Goal: Task Accomplishment & Management: Use online tool/utility

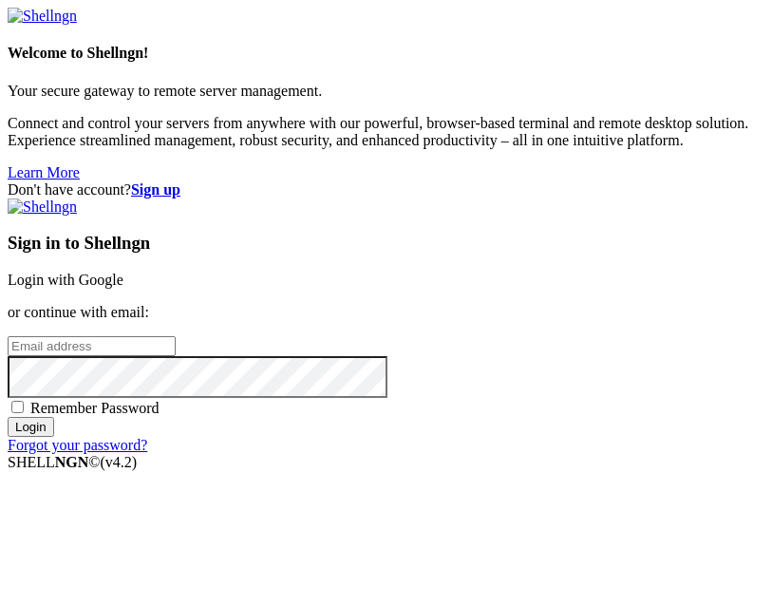
click at [123, 275] on link "Login with Google" at bounding box center [66, 279] width 116 height 16
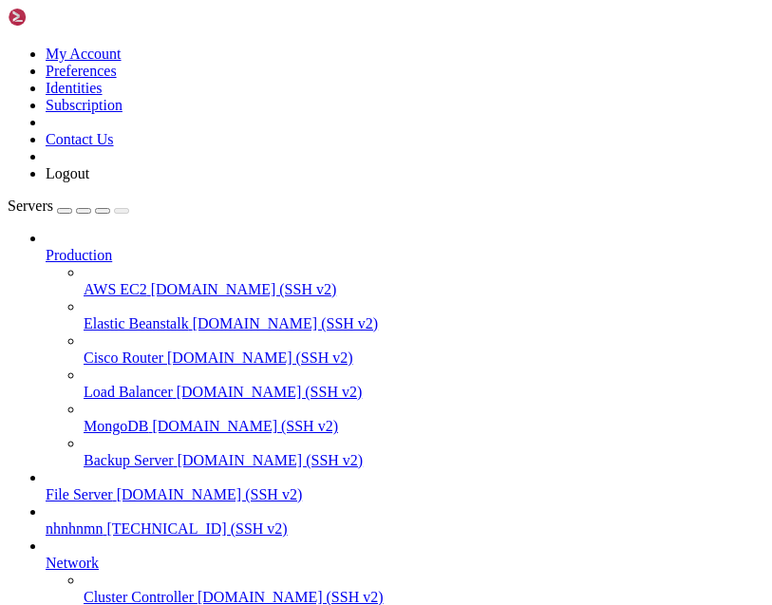
scroll to position [137, 0]
click at [103, 520] on span "nhnhnmn" at bounding box center [74, 528] width 57 height 16
click at [287, 520] on span "[TECHNICAL_ID] (SSH v2)" at bounding box center [196, 528] width 180 height 16
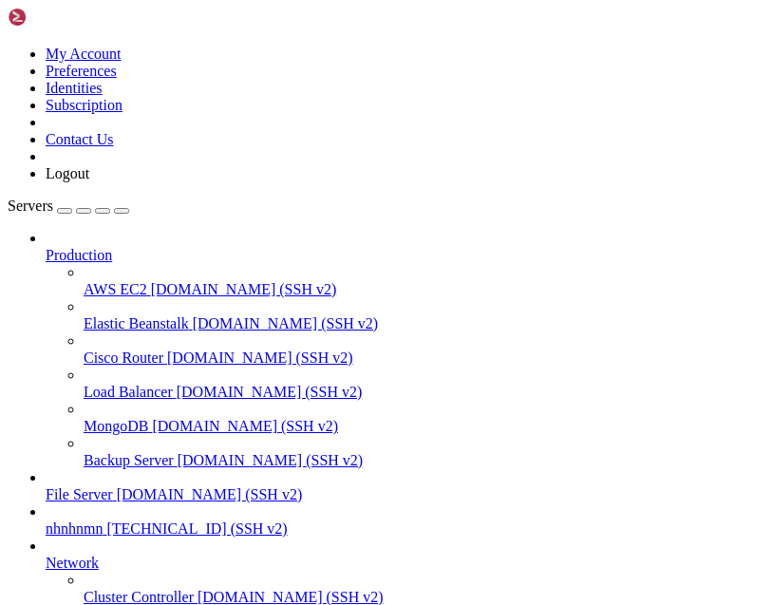
type input "/root"
click at [103, 520] on span "nhnhnmn" at bounding box center [74, 528] width 57 height 16
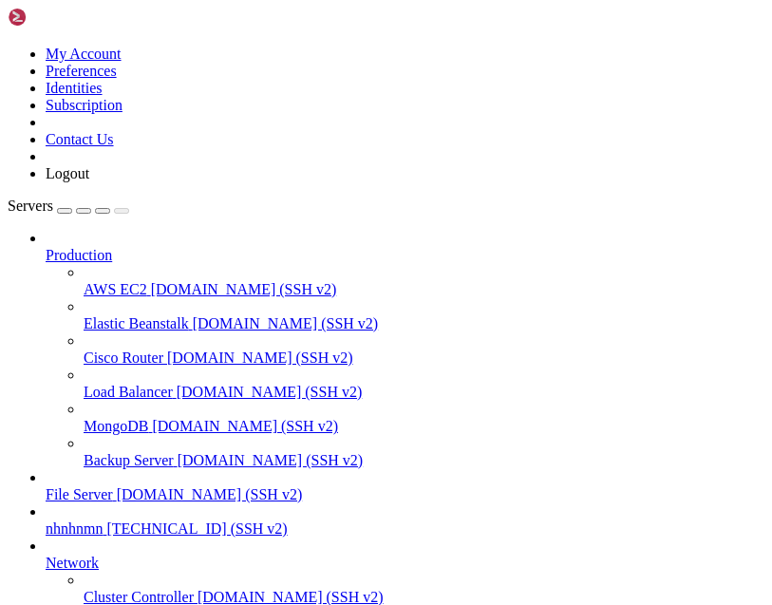
click at [287, 520] on span "[TECHNICAL_ID] (SSH v2)" at bounding box center [196, 528] width 180 height 16
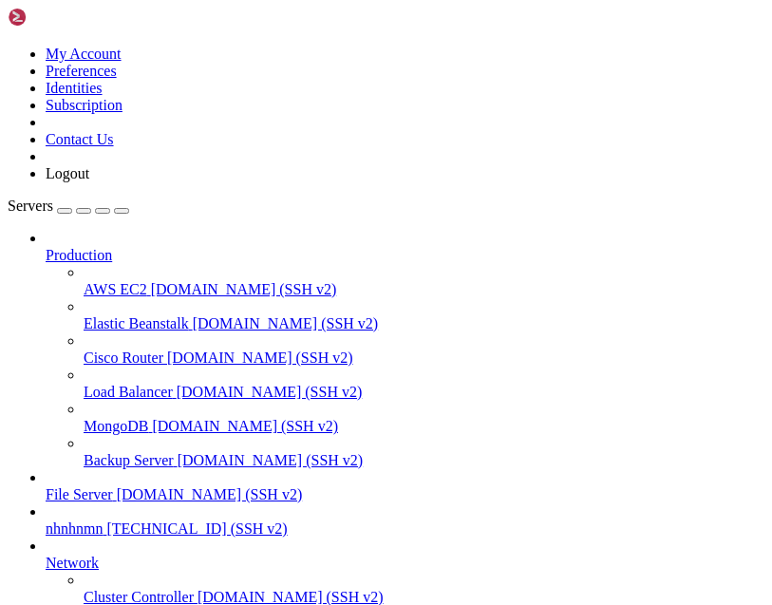
type input "/root"
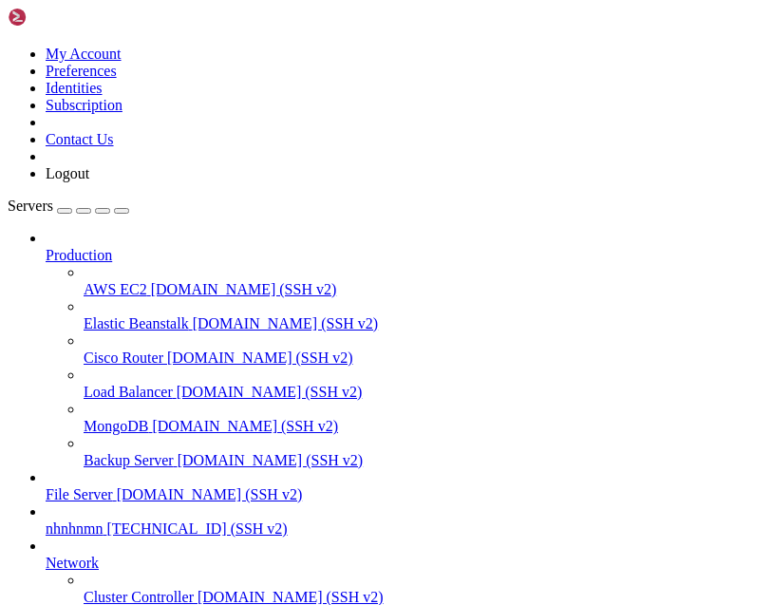
click at [59, 29] on link at bounding box center [62, 21] width 109 height 16
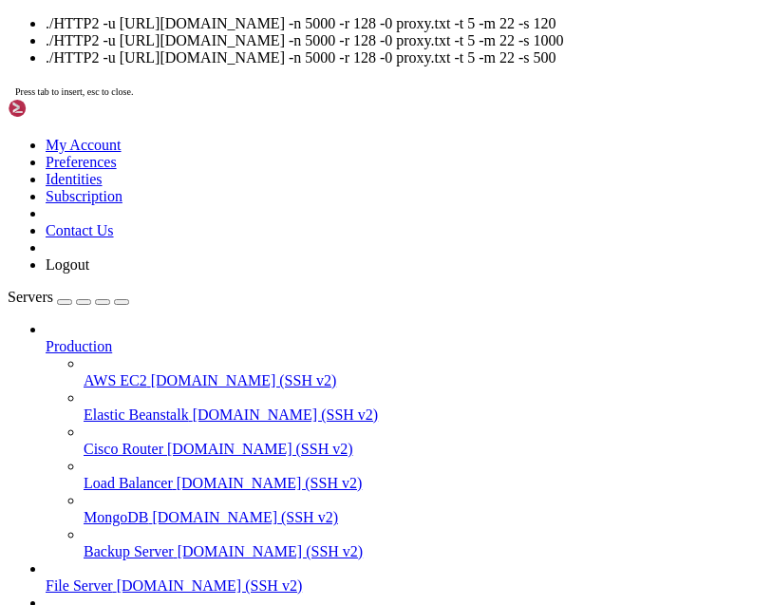
click at [564, 99] on div "./HTTP2 -u https://mes.ru/rus/ -n 5000 -r 128 -0 proxy.txt -t 5 -m 22 -s 120 ./…" at bounding box center [386, 57] width 757 height 84
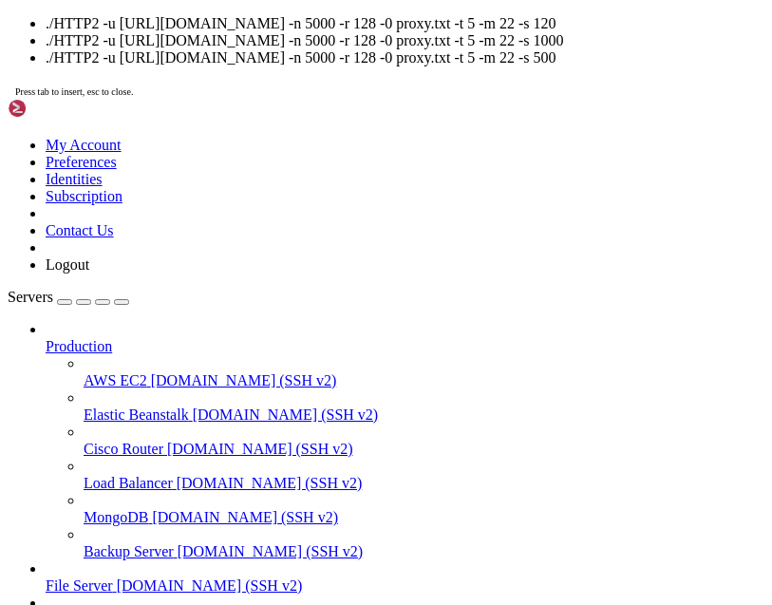
click at [133, 97] on span "Press tab to insert, esc to close." at bounding box center [74, 91] width 118 height 10
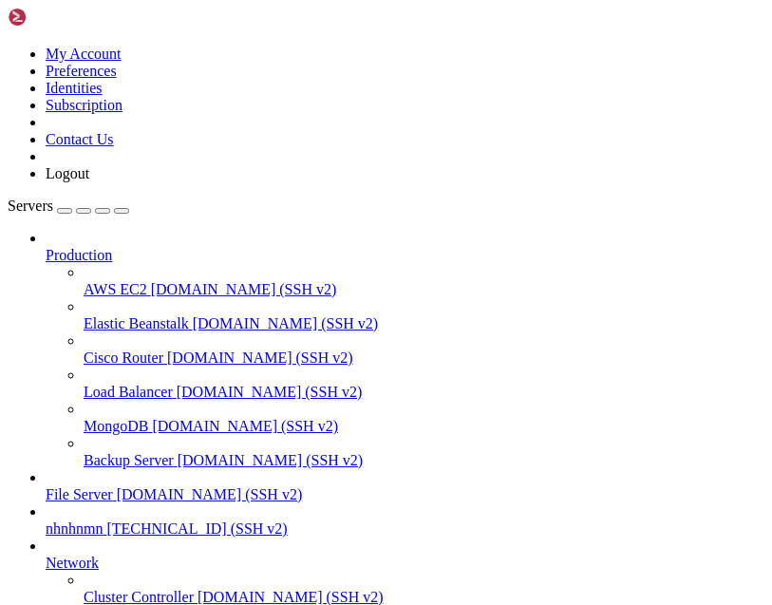
click at [287, 520] on span "[TECHNICAL_ID] (SSH v2)" at bounding box center [196, 528] width 180 height 16
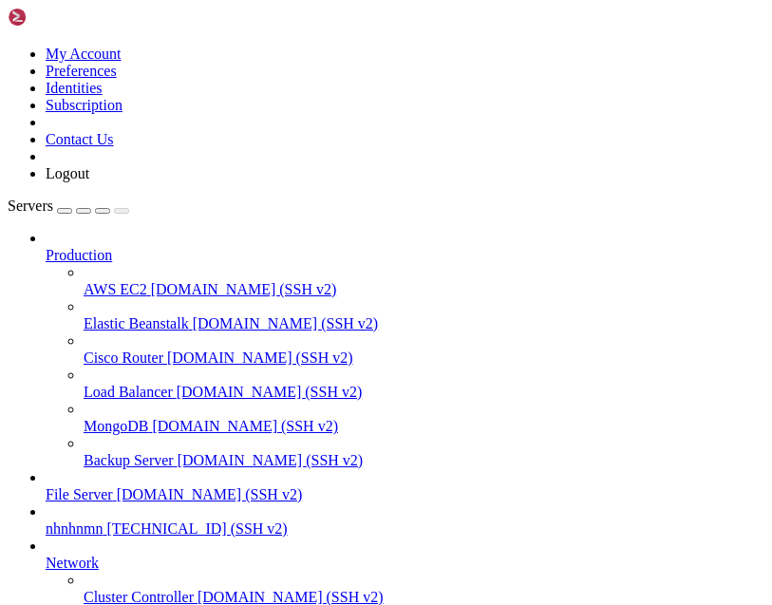
click at [303, 486] on span "[DOMAIN_NAME] (SSH v2)" at bounding box center [210, 494] width 186 height 16
click at [287, 520] on span "[TECHNICAL_ID] (SSH v2)" at bounding box center [196, 528] width 180 height 16
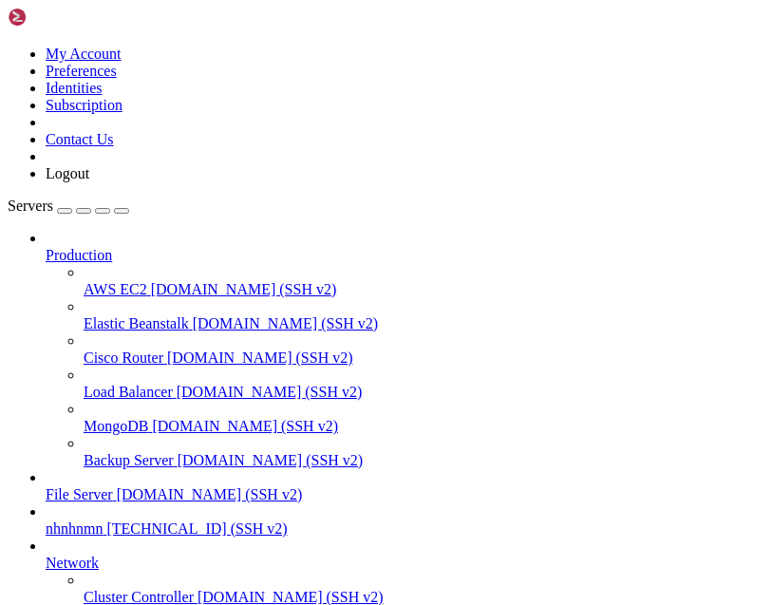
type input "/root"
click at [103, 520] on span "nhnhnmn" at bounding box center [74, 528] width 57 height 16
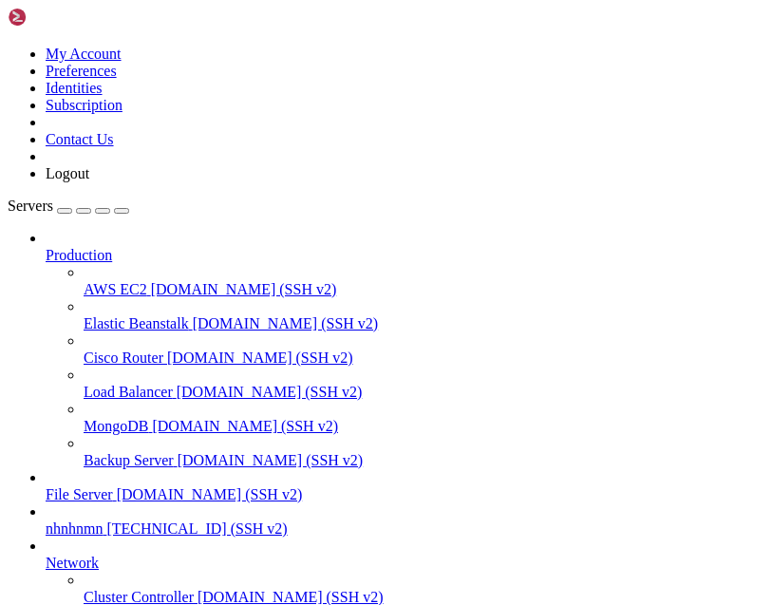
click at [103, 520] on span "nhnhnmn" at bounding box center [74, 528] width 57 height 16
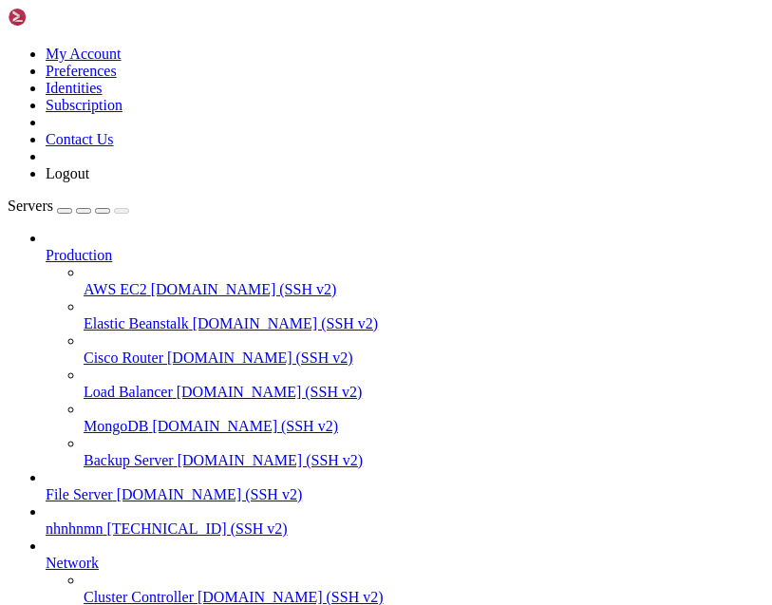
click at [287, 520] on span "[TECHNICAL_ID] (SSH v2)" at bounding box center [196, 528] width 180 height 16
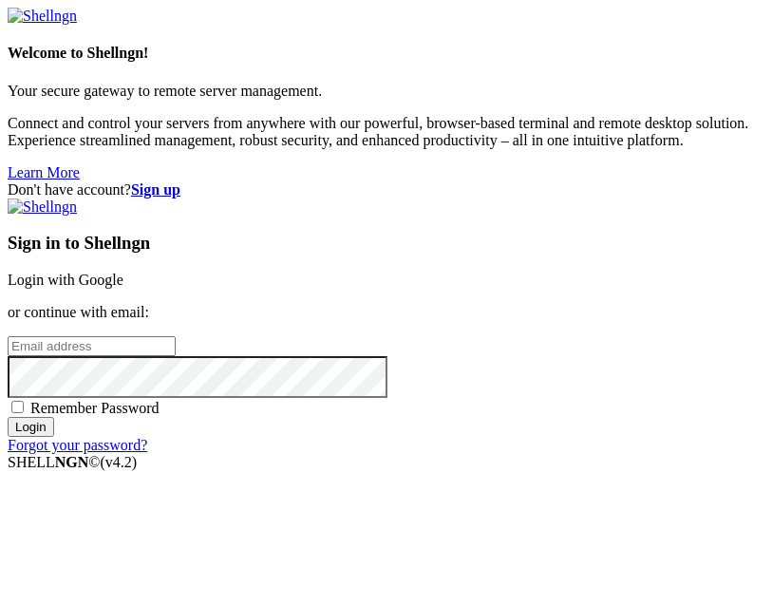
click at [123, 276] on link "Login with Google" at bounding box center [66, 279] width 116 height 16
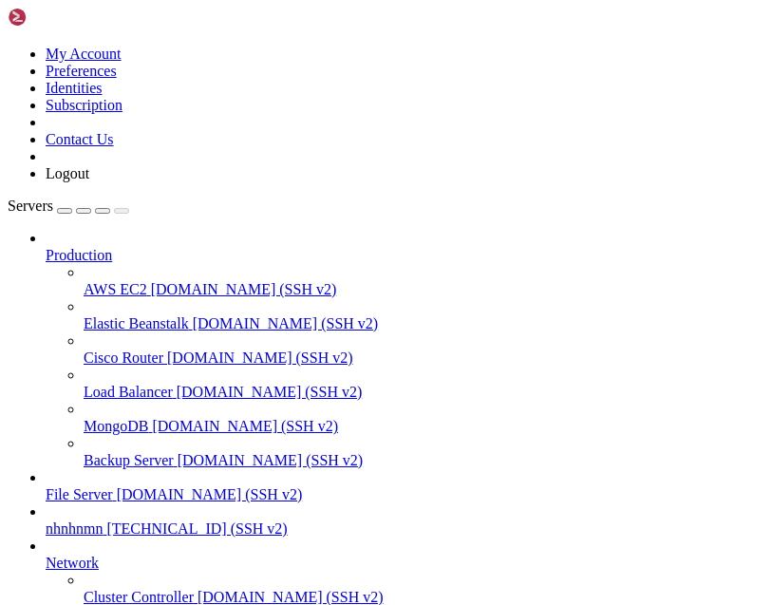
click at [287, 522] on span "[TECHNICAL_ID] (SSH v2)" at bounding box center [196, 528] width 180 height 16
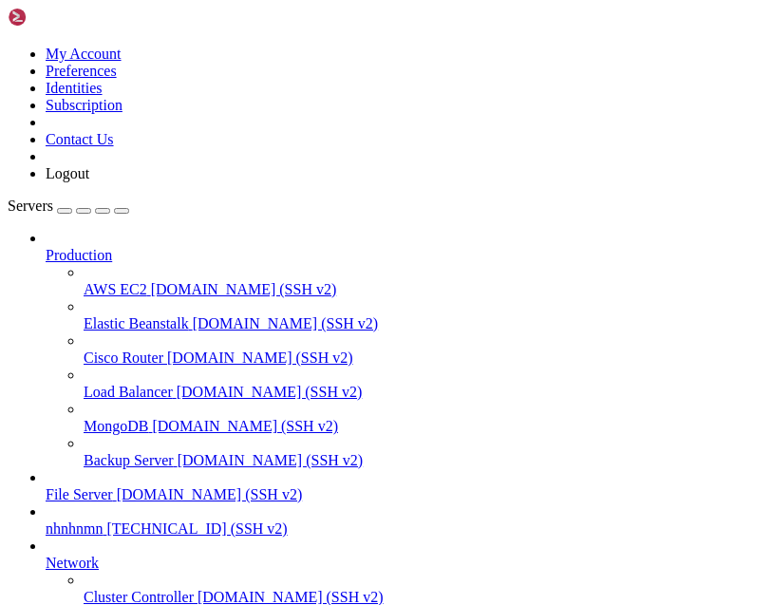
type input "/"
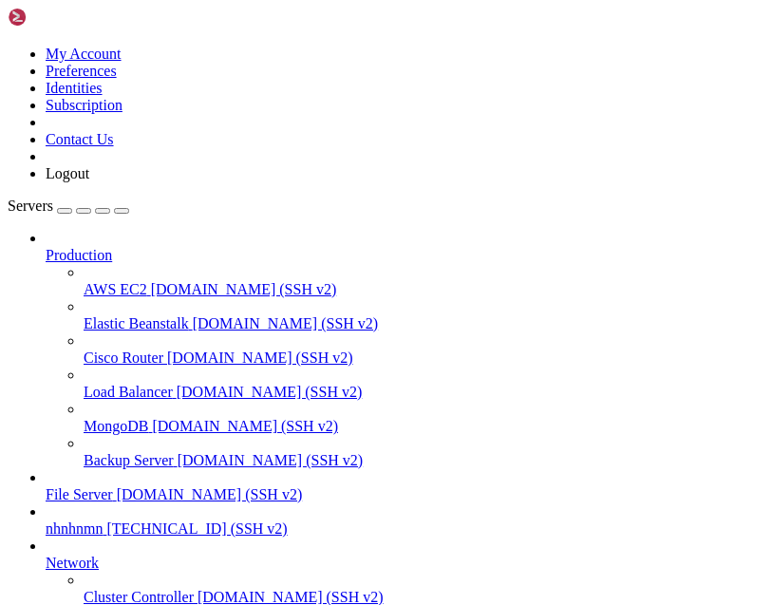
click at [103, 520] on span "nhnhnmn" at bounding box center [74, 528] width 57 height 16
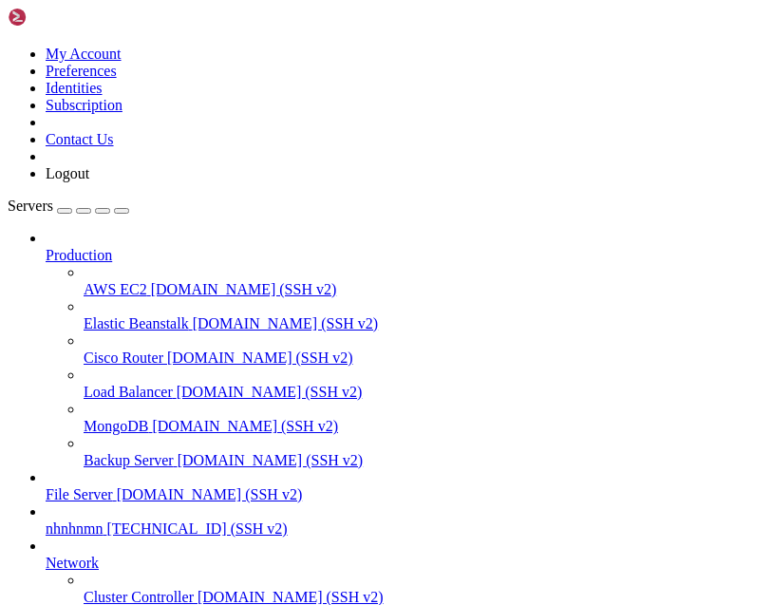
scroll to position [27, 0]
click at [87, 520] on link "nhnhnmn [TECHNICAL_ID] (SSH v2)" at bounding box center [405, 528] width 719 height 17
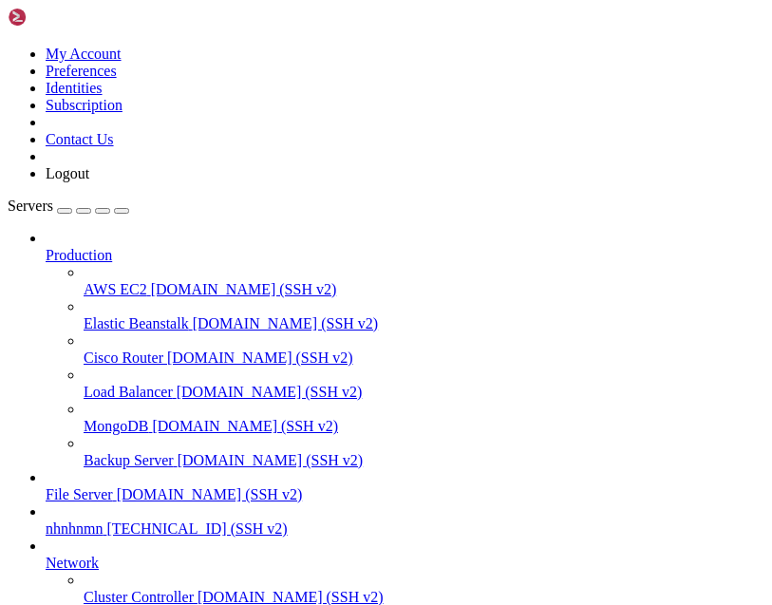
click at [85, 520] on span "nhnhnmn" at bounding box center [74, 528] width 57 height 16
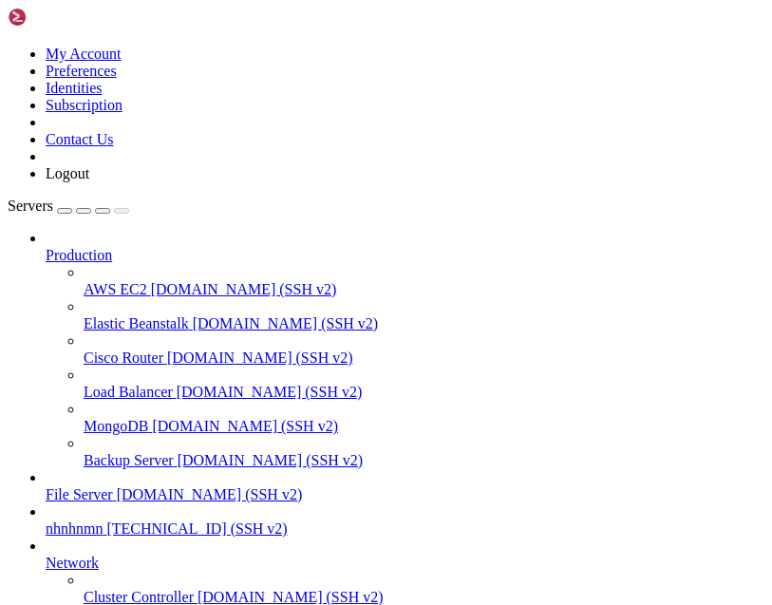
click at [287, 523] on span "[TECHNICAL_ID] (SSH v2)" at bounding box center [196, 528] width 180 height 16
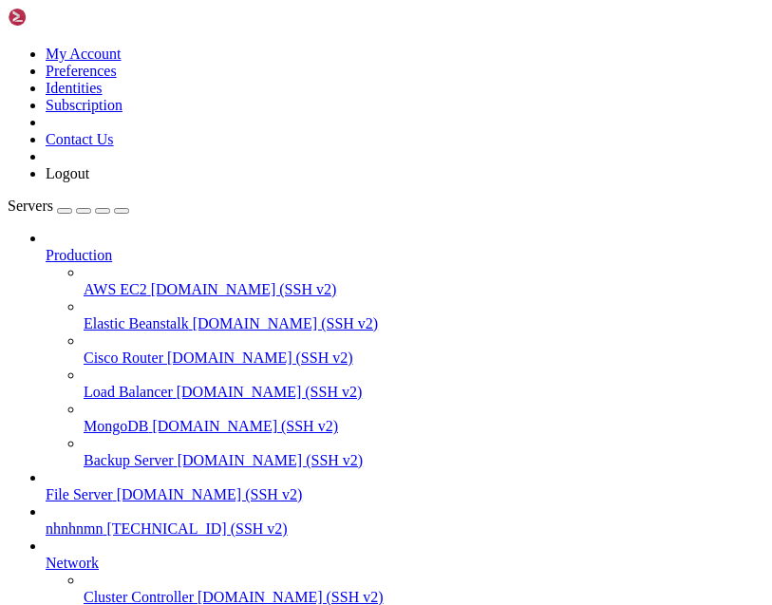
click at [287, 520] on span "[TECHNICAL_ID] (SSH v2)" at bounding box center [196, 528] width 180 height 16
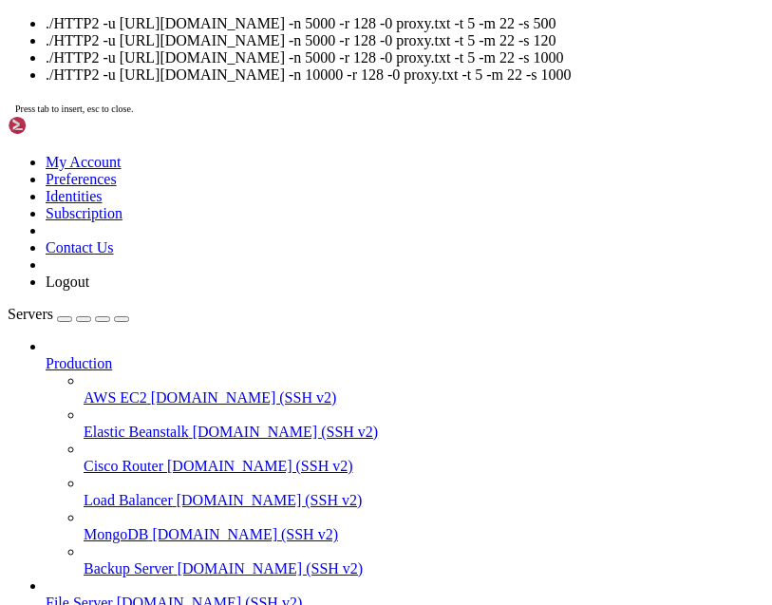
click at [133, 114] on span "Press tab to insert, esc to close." at bounding box center [74, 108] width 118 height 10
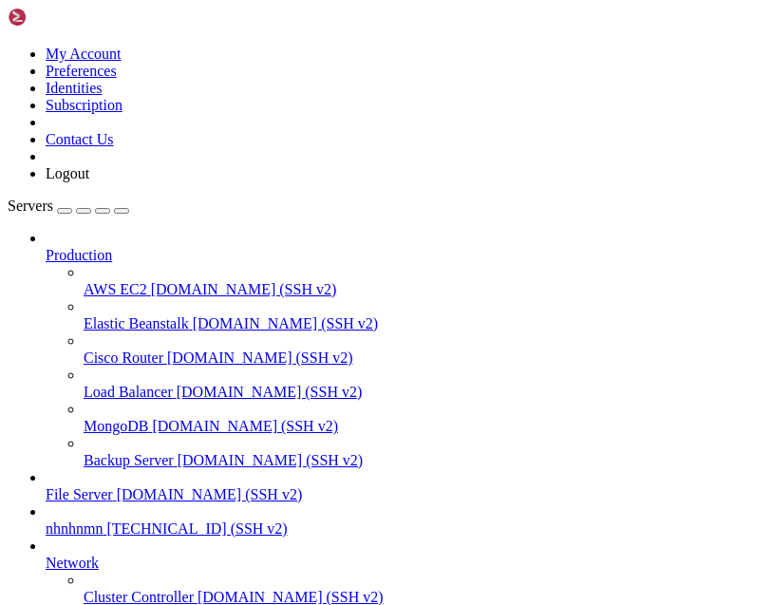
click at [103, 520] on span "nhnhnmn" at bounding box center [74, 528] width 57 height 16
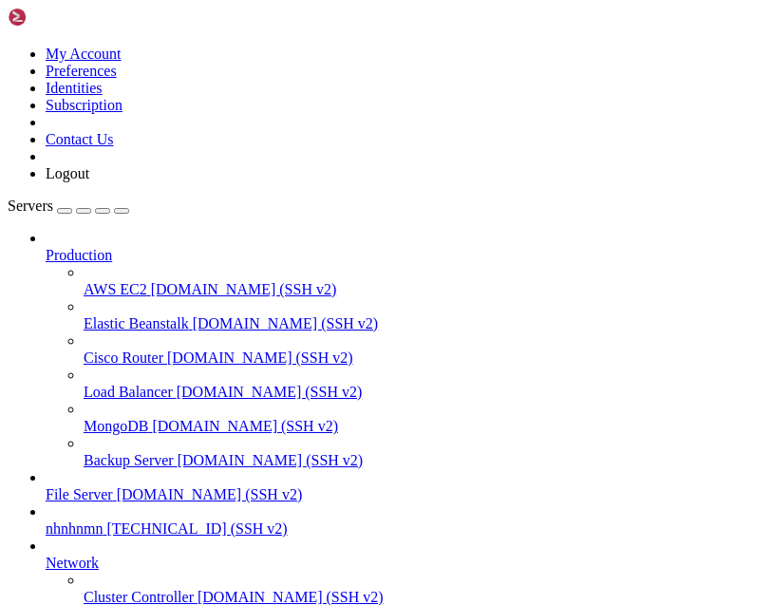
click at [58, 520] on span "nhnhnmn" at bounding box center [74, 528] width 57 height 16
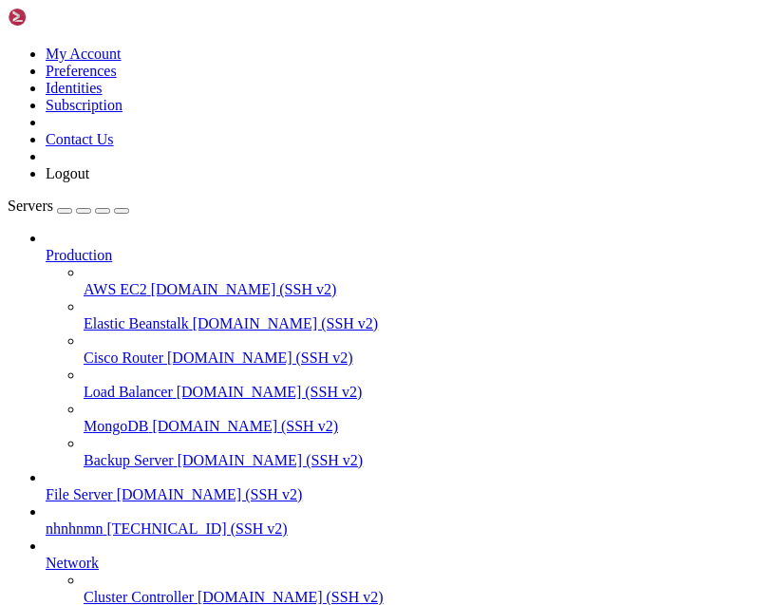
click at [287, 526] on span "[TECHNICAL_ID] (SSH v2)" at bounding box center [196, 528] width 180 height 16
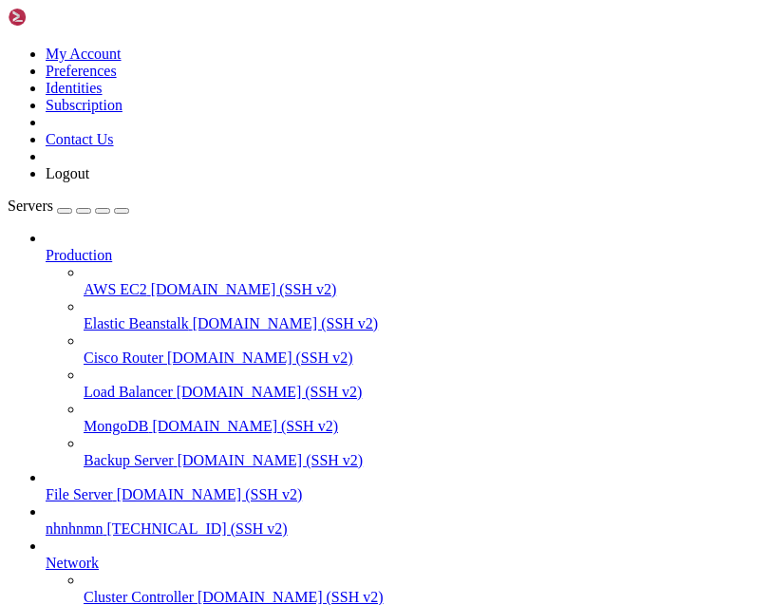
type input "/root"
click at [49, 520] on link "nhnhnmn 64.188.77.96 (SSH v2)" at bounding box center [405, 528] width 719 height 17
click at [60, 520] on span "nhnhnmn" at bounding box center [74, 528] width 57 height 16
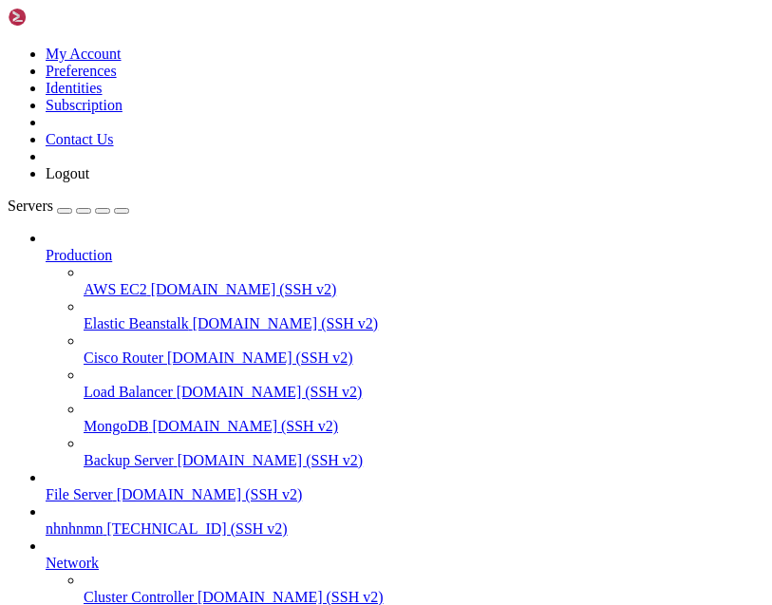
scroll to position [0, 0]
click at [243, 521] on span "[TECHNICAL_ID] (SSH v2)" at bounding box center [196, 528] width 180 height 16
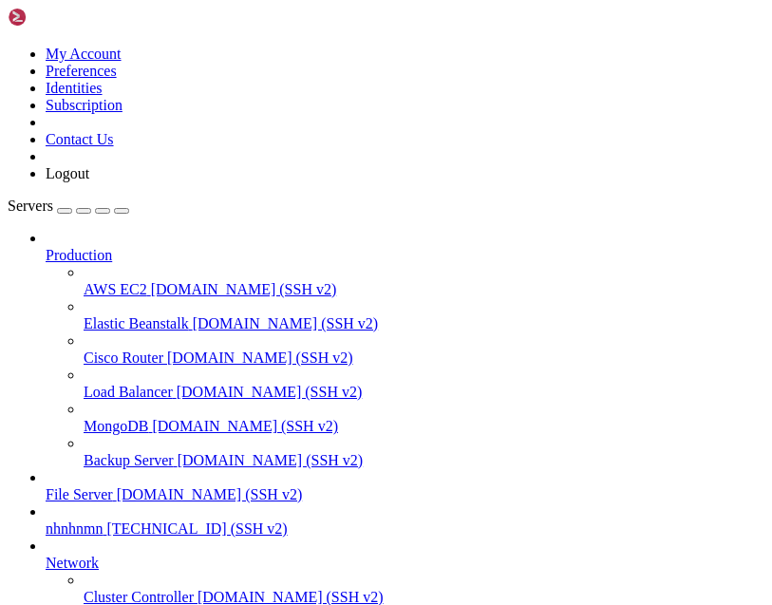
click at [103, 520] on span "nhnhnmn" at bounding box center [74, 528] width 57 height 16
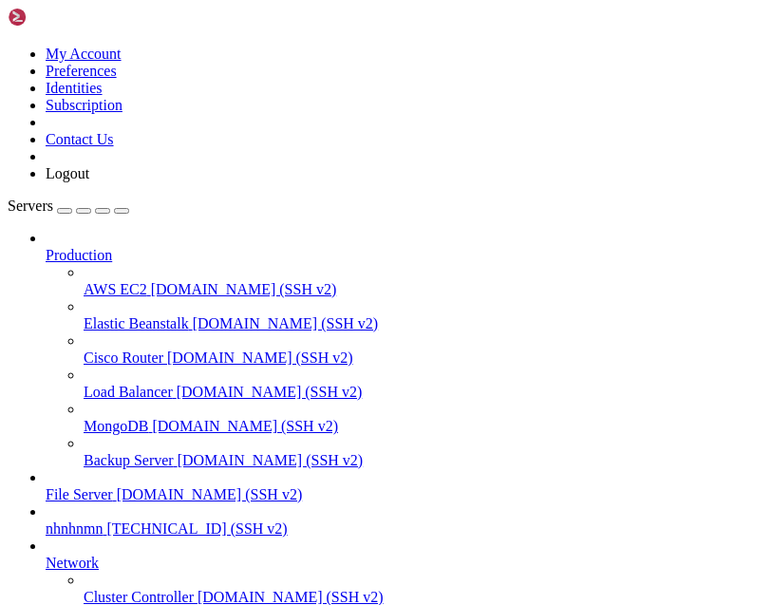
click at [287, 520] on span "[TECHNICAL_ID] (SSH v2)" at bounding box center [196, 528] width 180 height 16
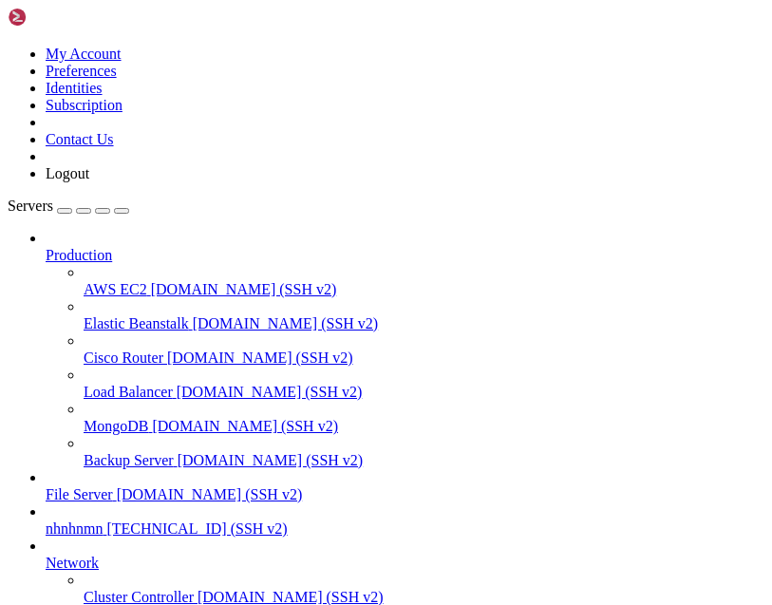
click at [103, 520] on span "nhnhnmn" at bounding box center [74, 528] width 57 height 16
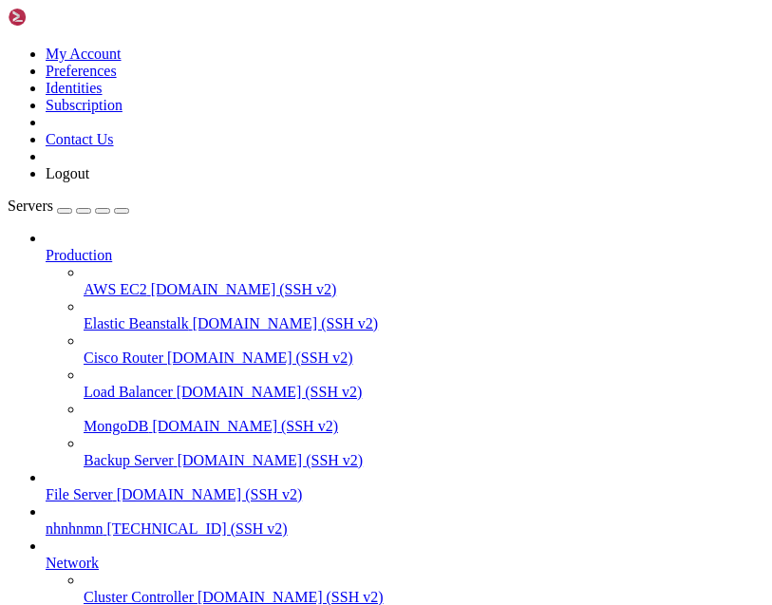
click at [103, 520] on span "nhnhnmn" at bounding box center [74, 528] width 57 height 16
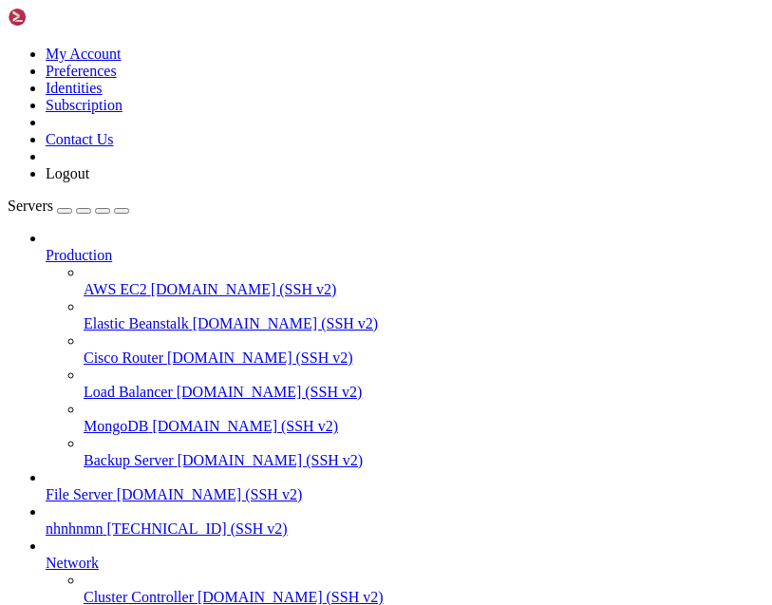
type input "/root"
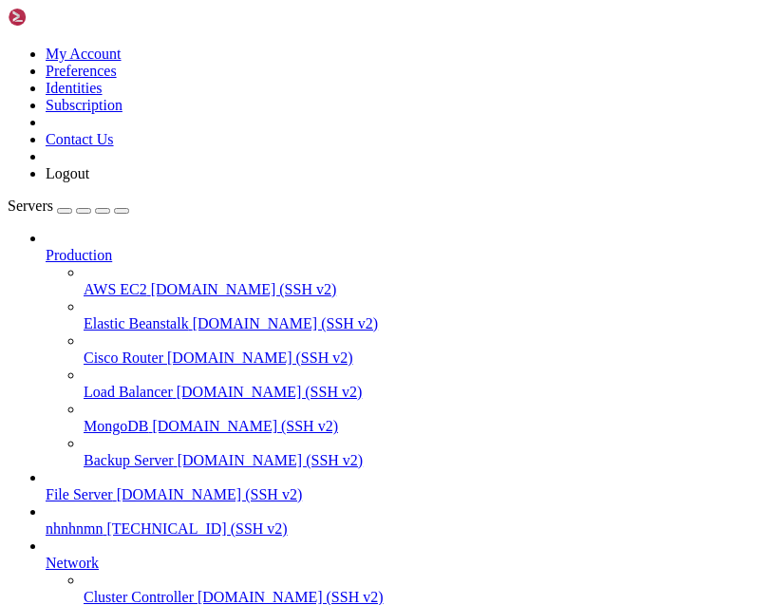
click at [287, 520] on span "[TECHNICAL_ID] (SSH v2)" at bounding box center [196, 528] width 180 height 16
type input "/root"
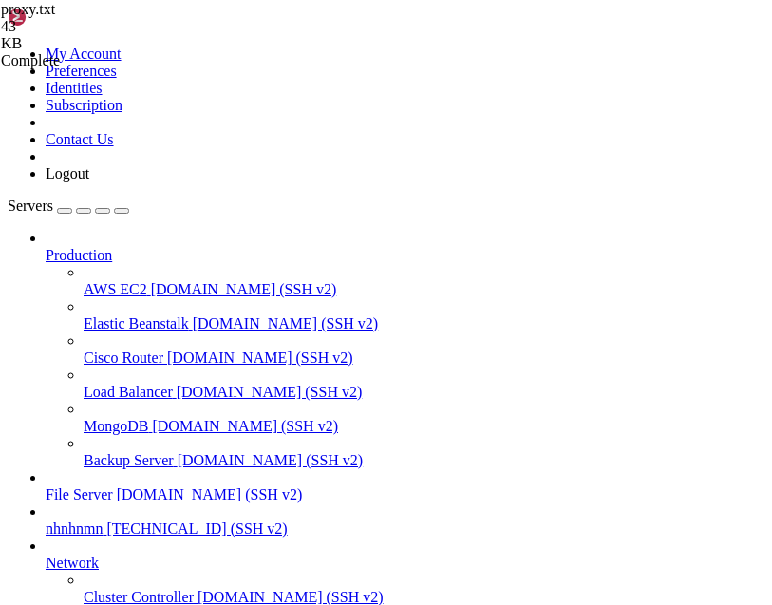
click at [287, 520] on span "[TECHNICAL_ID] (SSH v2)" at bounding box center [196, 528] width 180 height 16
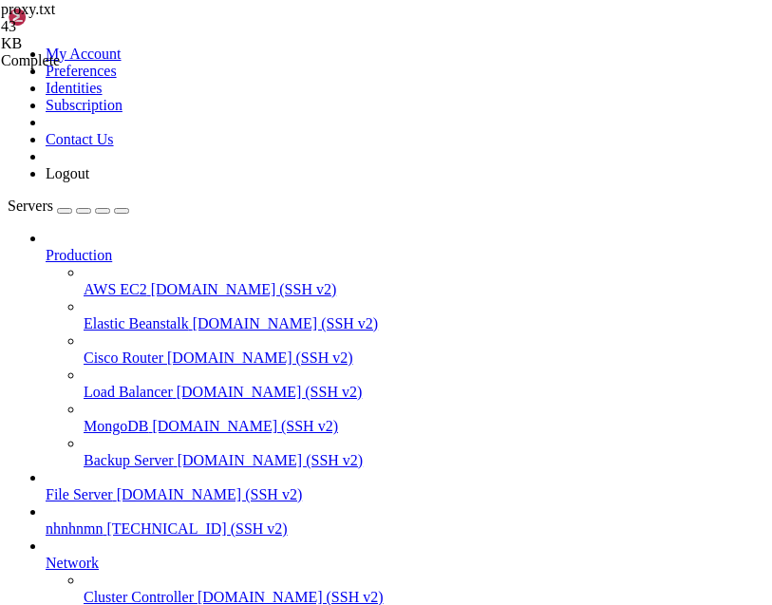
click at [303, 486] on span "[DOMAIN_NAME] (SSH v2)" at bounding box center [210, 494] width 186 height 16
click at [287, 520] on span "[TECHNICAL_ID] (SSH v2)" at bounding box center [196, 528] width 180 height 16
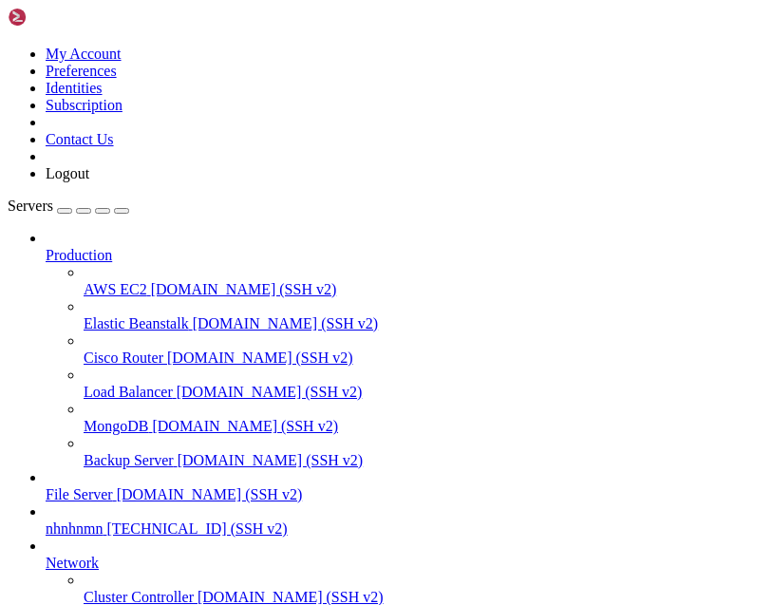
scroll to position [0, 0]
type input "/"
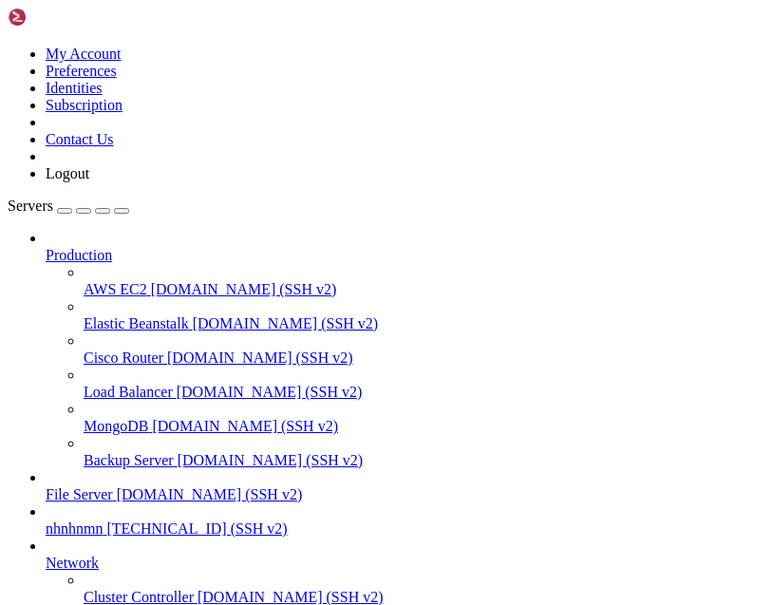
click at [65, 520] on span "nhnhnmn" at bounding box center [74, 528] width 57 height 16
click at [103, 520] on span "nhnhnmn" at bounding box center [74, 528] width 57 height 16
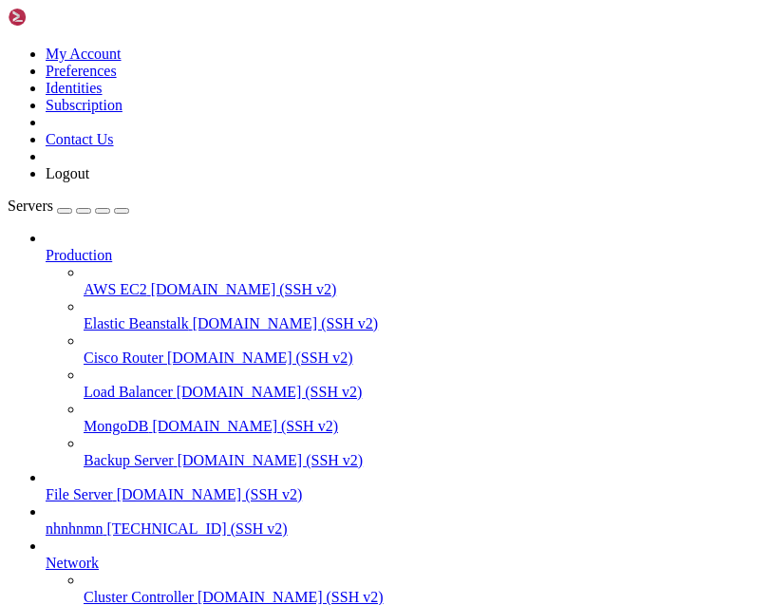
type input "/root"
click at [103, 520] on span "nhnhnmn" at bounding box center [74, 528] width 57 height 16
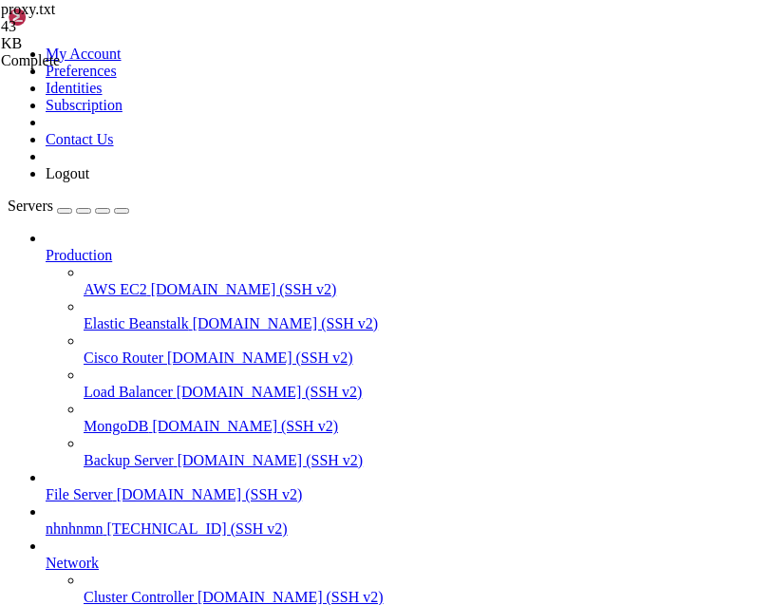
click at [103, 520] on span "nhnhnmn" at bounding box center [74, 528] width 57 height 16
type input "/root"
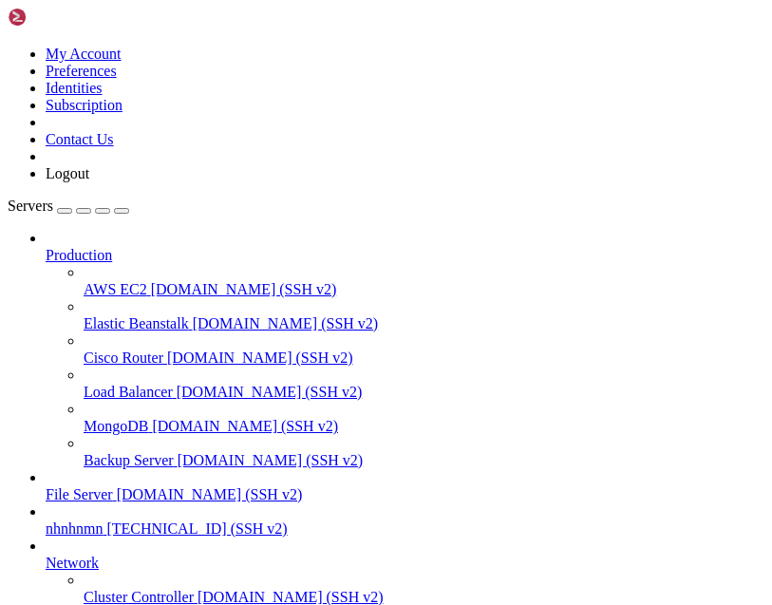
click at [103, 520] on span "nhnhnmn" at bounding box center [74, 528] width 57 height 16
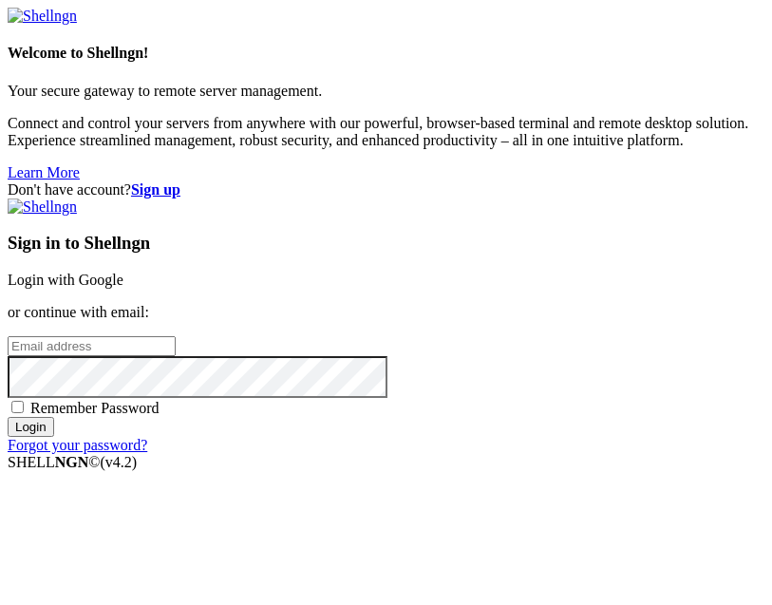
click at [123, 283] on link "Login with Google" at bounding box center [66, 279] width 116 height 16
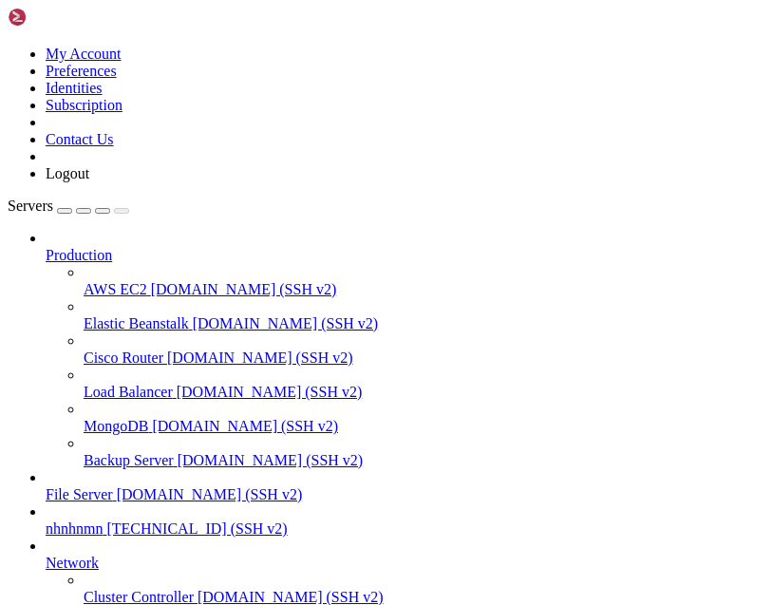
click at [70, 520] on link "nhnhnmn [TECHNICAL_ID] (SSH v2)" at bounding box center [405, 528] width 719 height 17
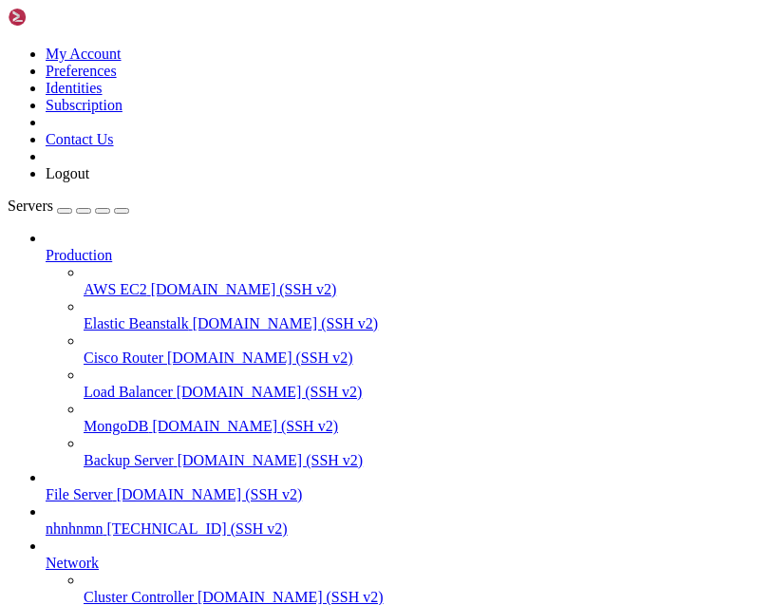
click at [103, 520] on span "nhnhnmn" at bounding box center [74, 528] width 57 height 16
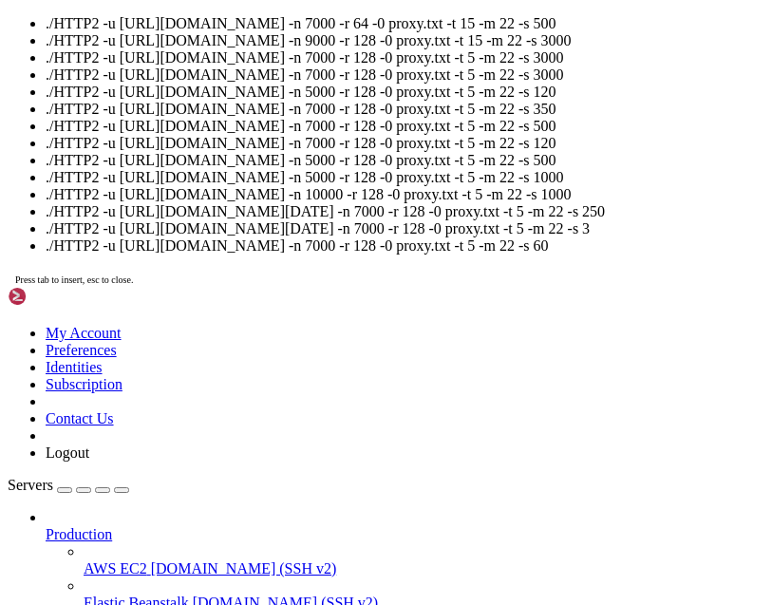
scroll to position [289, 0]
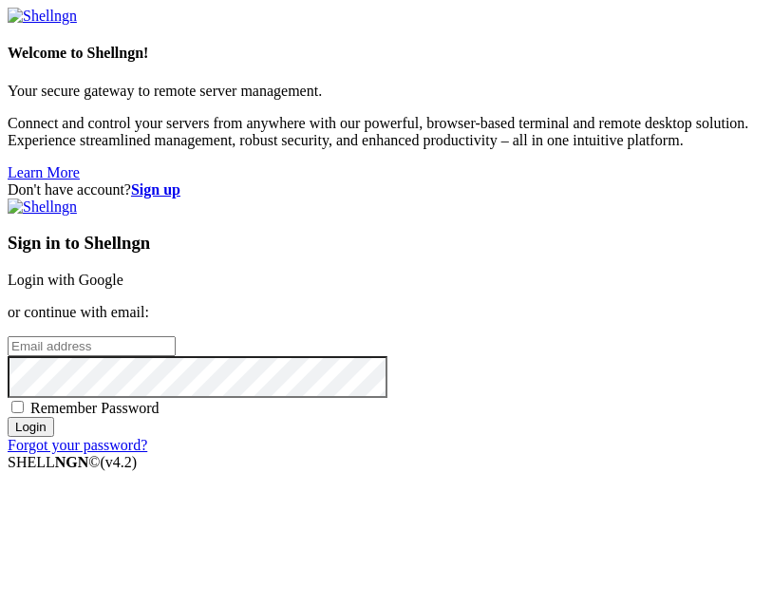
click at [123, 279] on link "Login with Google" at bounding box center [66, 279] width 116 height 16
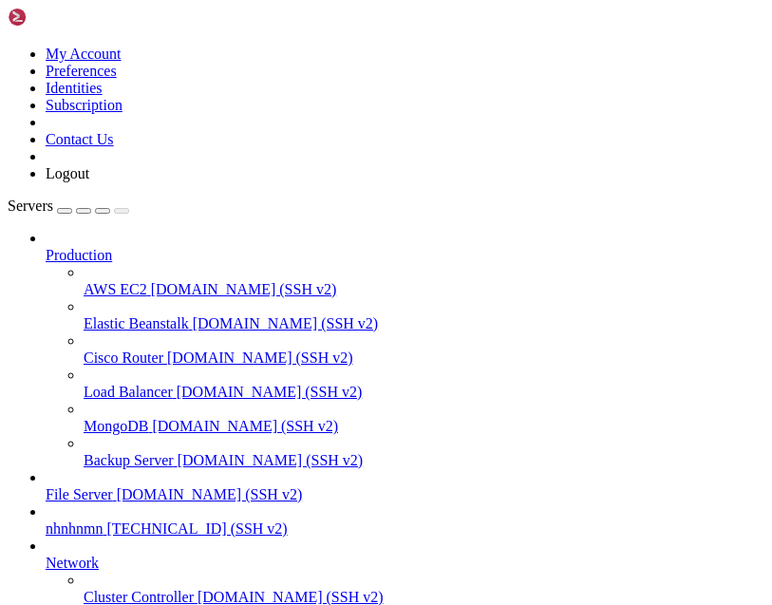
click at [102, 520] on link "nhnhnmn [TECHNICAL_ID] (SSH v2)" at bounding box center [405, 528] width 719 height 17
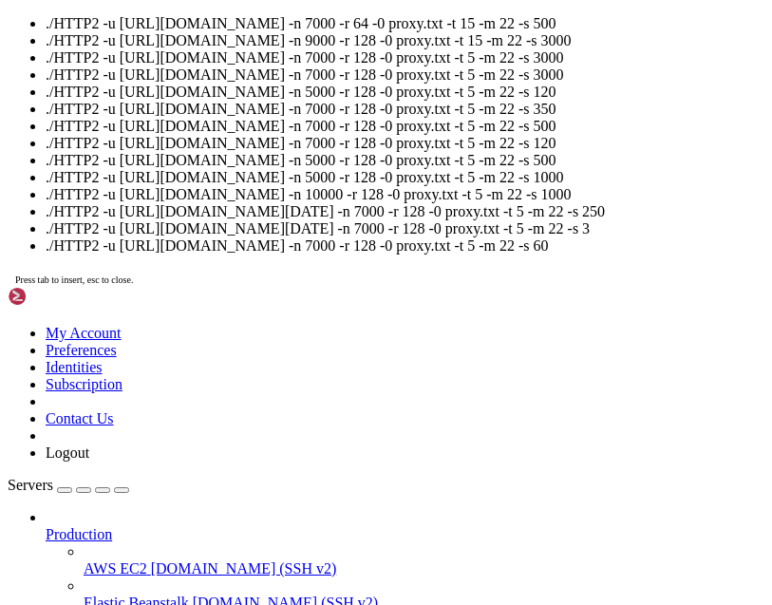
scroll to position [319, 0]
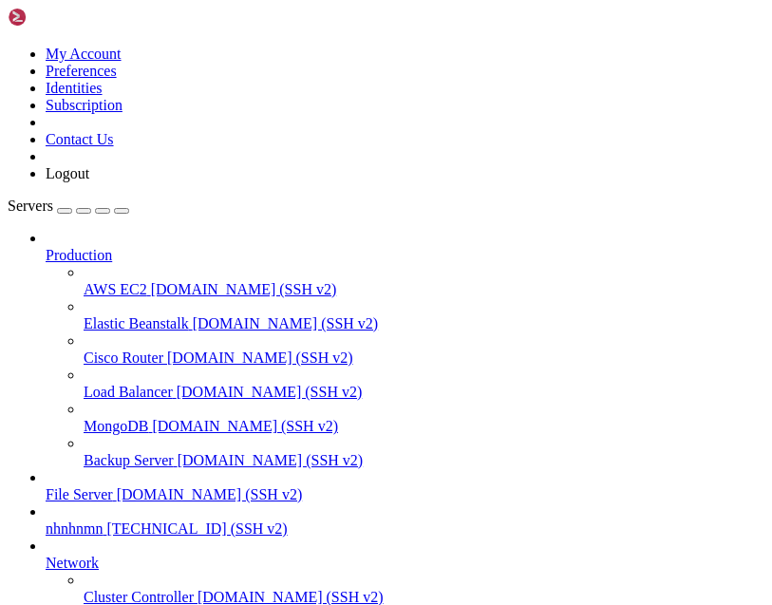
click at [287, 521] on span "[TECHNICAL_ID] (SSH v2)" at bounding box center [196, 528] width 180 height 16
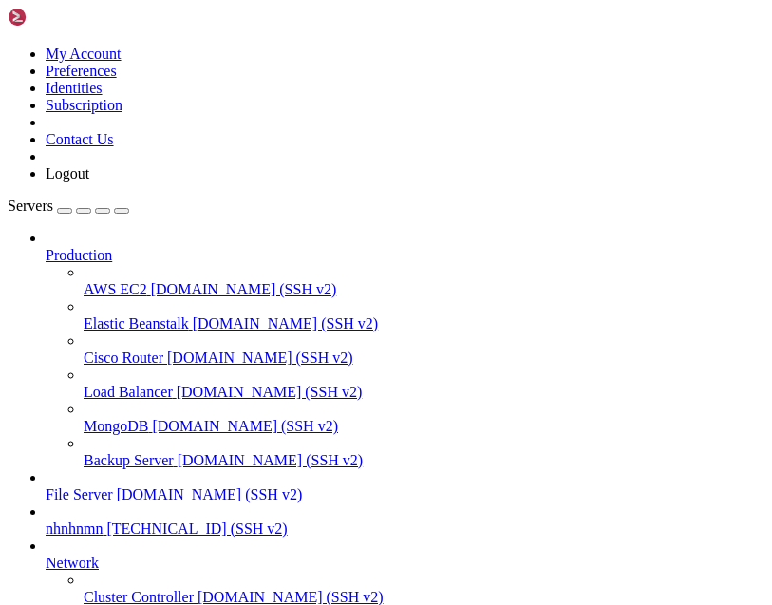
click at [9, 21] on link at bounding box center [62, 21] width 109 height 16
click at [103, 520] on span "nhnhnmn" at bounding box center [74, 528] width 57 height 16
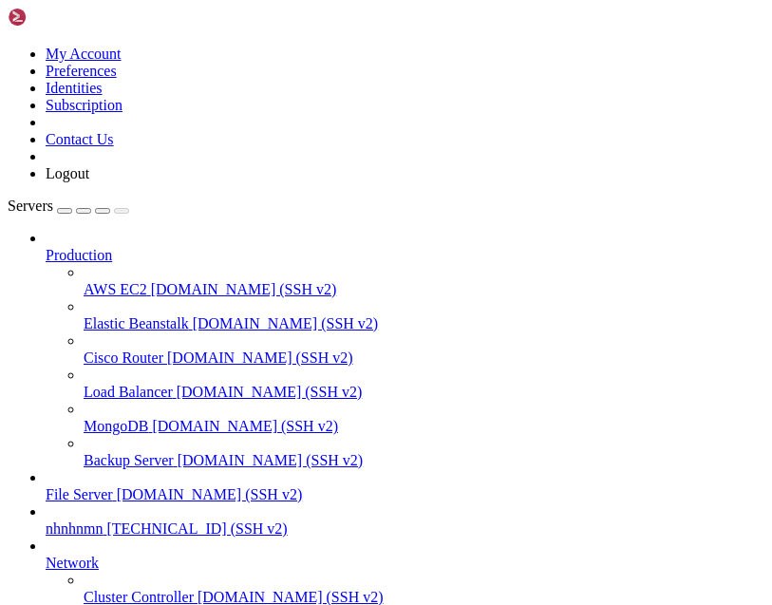
click at [103, 520] on span "nhnhnmn" at bounding box center [74, 528] width 57 height 16
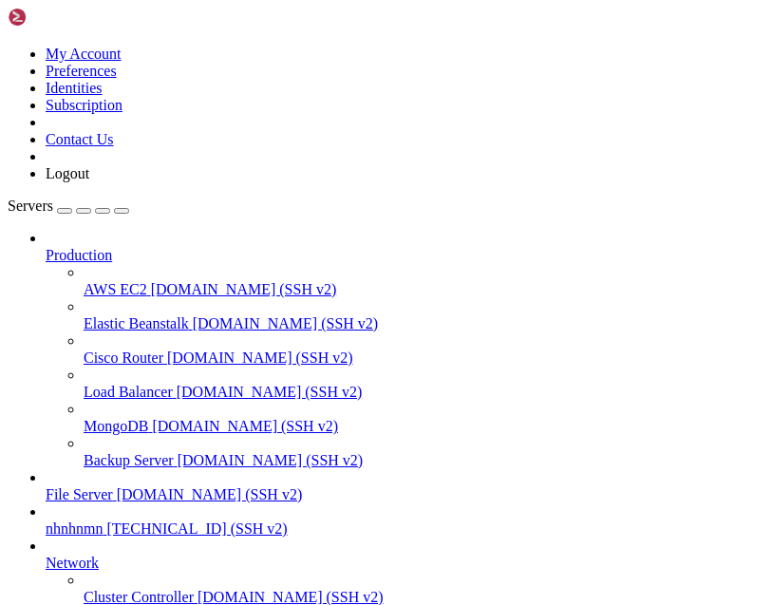
click at [287, 527] on span "[TECHNICAL_ID] (SSH v2)" at bounding box center [196, 528] width 180 height 16
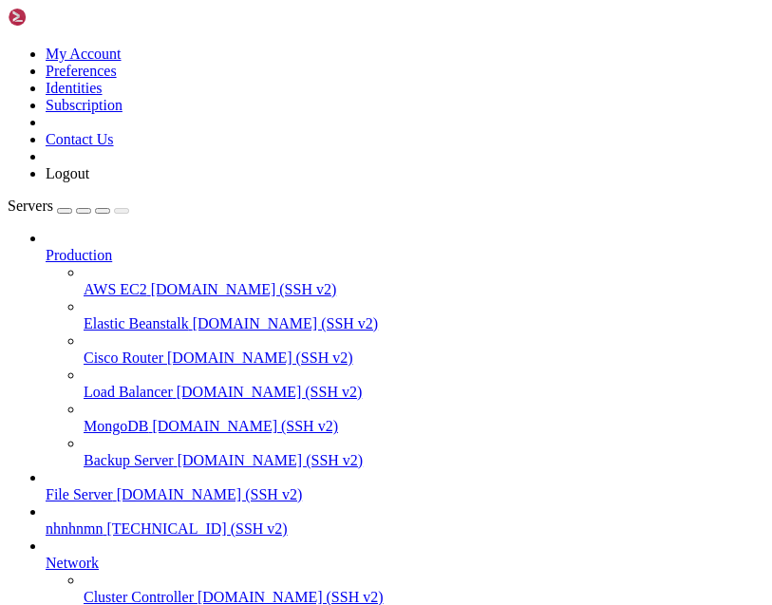
click at [67, 520] on span "nhnhnmn" at bounding box center [74, 528] width 57 height 16
click at [84, 520] on span "nhnhnmn" at bounding box center [74, 528] width 57 height 16
click at [81, 520] on span "nhnhnmn" at bounding box center [74, 528] width 57 height 16
click at [287, 524] on span "[TECHNICAL_ID] (SSH v2)" at bounding box center [196, 528] width 180 height 16
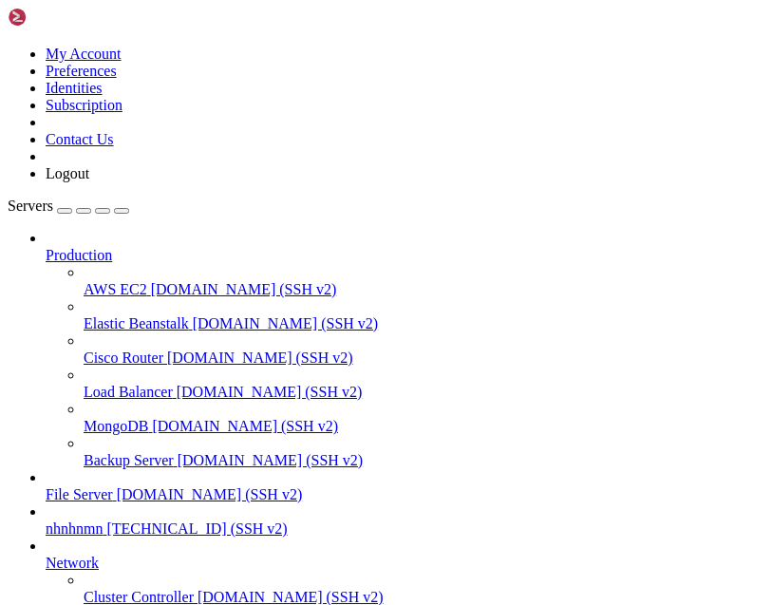
type input "/root"
click at [287, 520] on span "[TECHNICAL_ID] (SSH v2)" at bounding box center [196, 528] width 180 height 16
click at [103, 520] on span "nhnhnmn" at bounding box center [74, 528] width 57 height 16
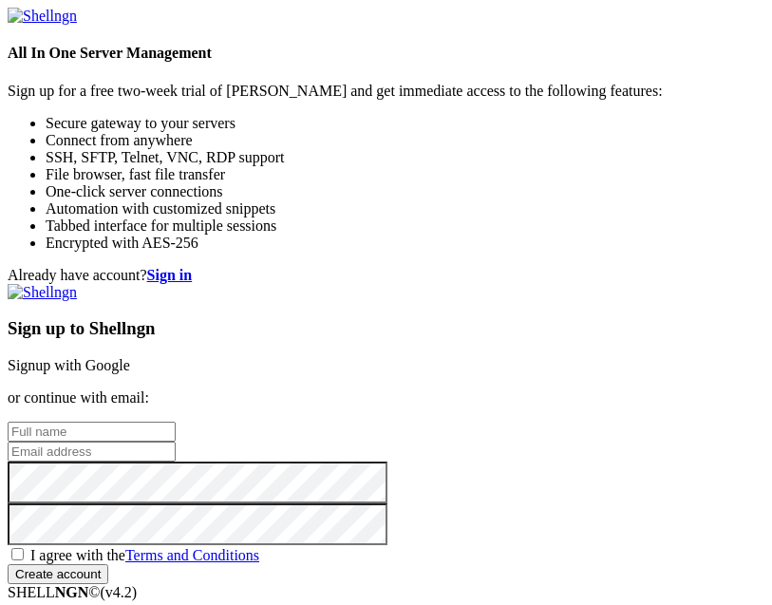
scroll to position [15, 0]
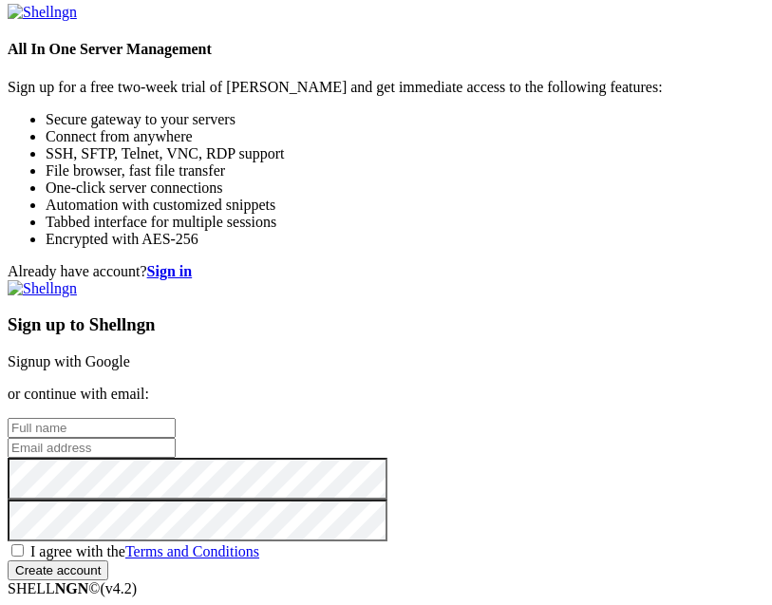
click at [130, 369] on link "Signup with Google" at bounding box center [69, 361] width 122 height 16
